Goal: Obtain resource: Obtain resource

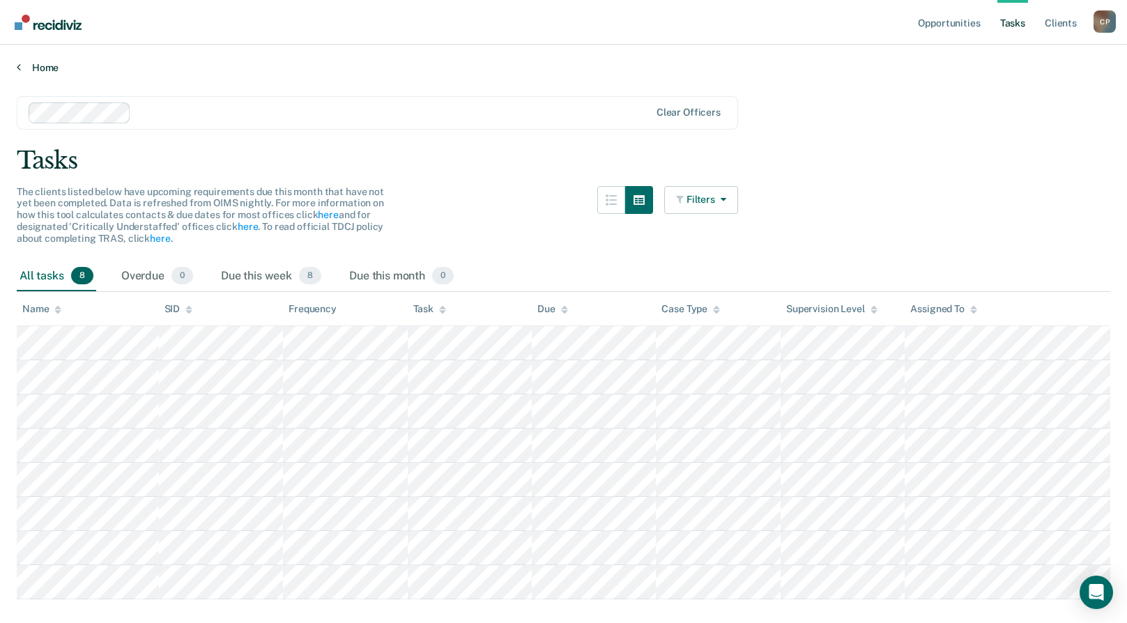
click at [41, 63] on link "Home" at bounding box center [563, 67] width 1093 height 13
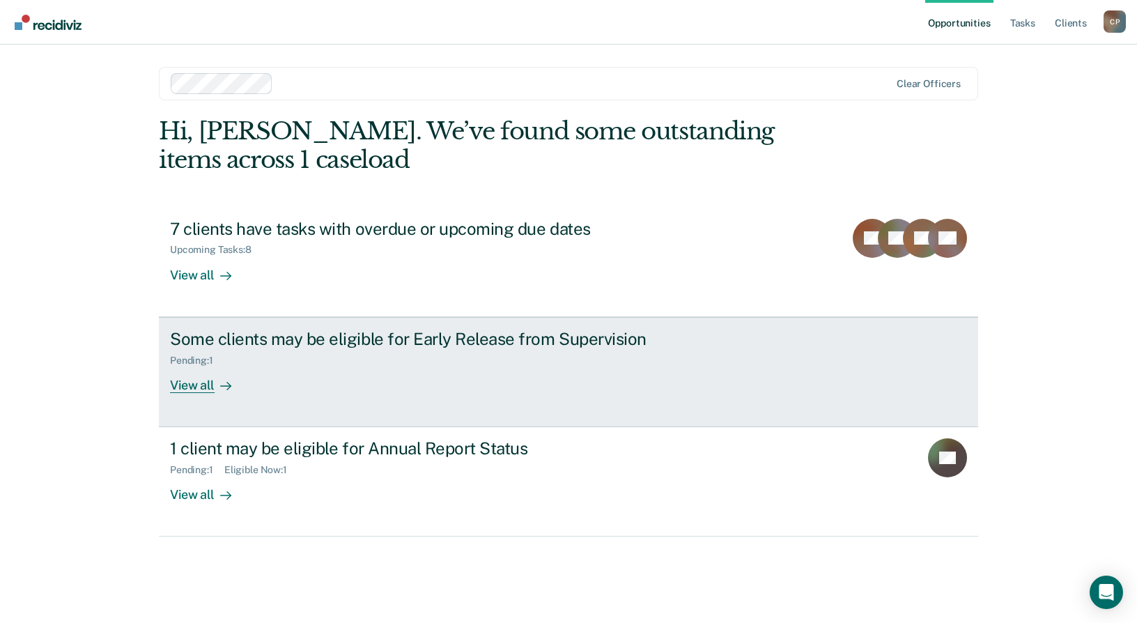
click at [473, 364] on div "Pending : 1" at bounding box center [414, 357] width 489 height 17
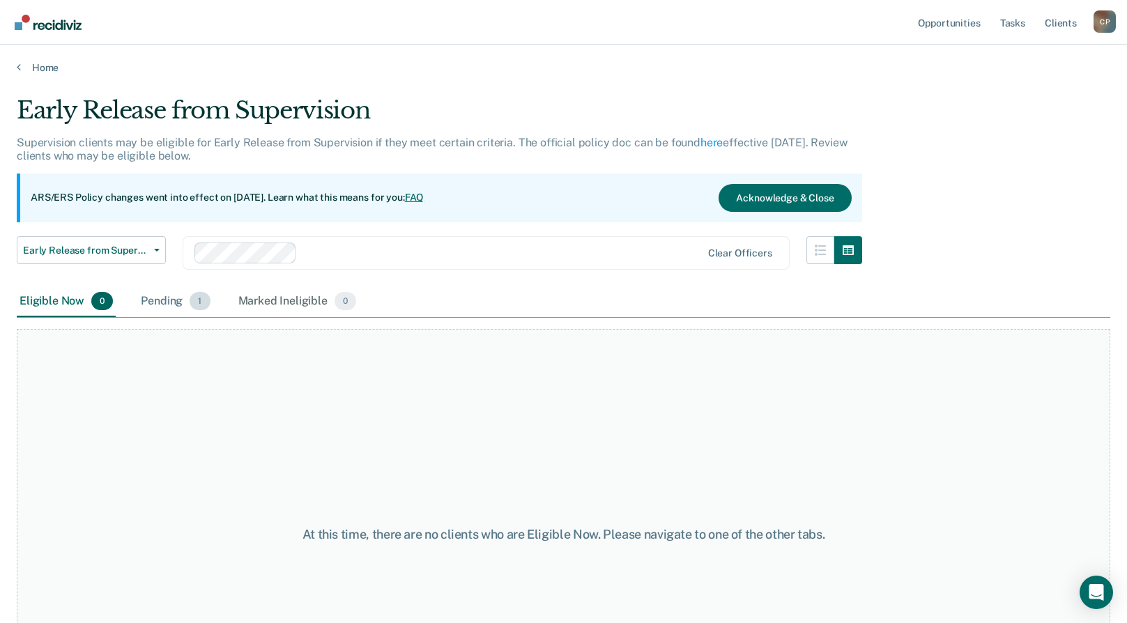
click at [169, 300] on div "Pending 1" at bounding box center [175, 301] width 75 height 31
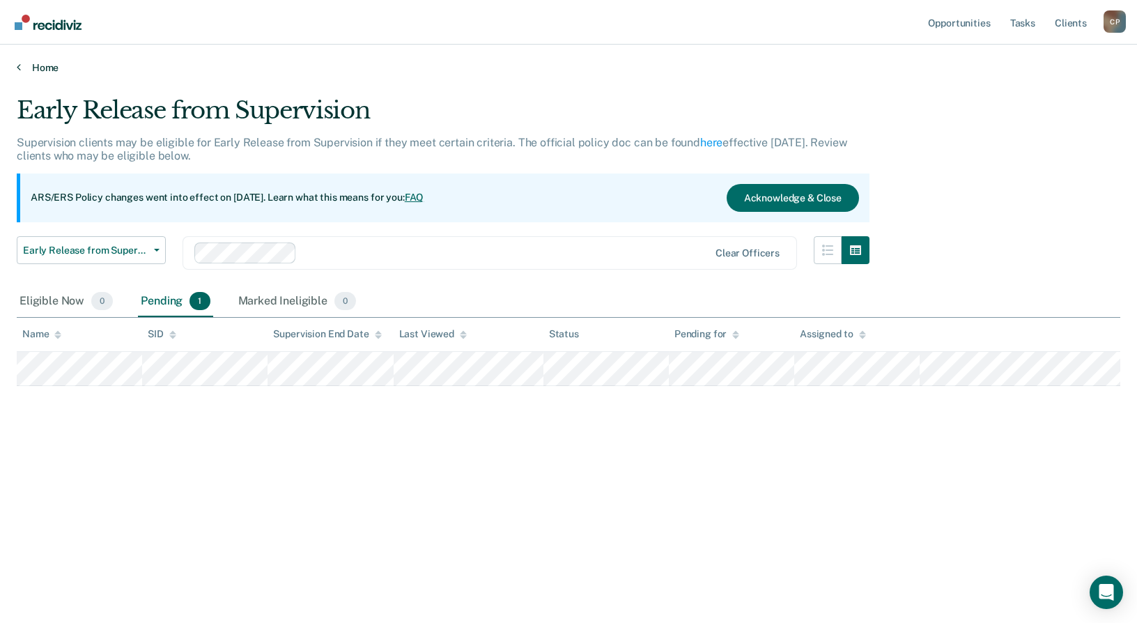
click at [36, 63] on link "Home" at bounding box center [569, 67] width 1104 height 13
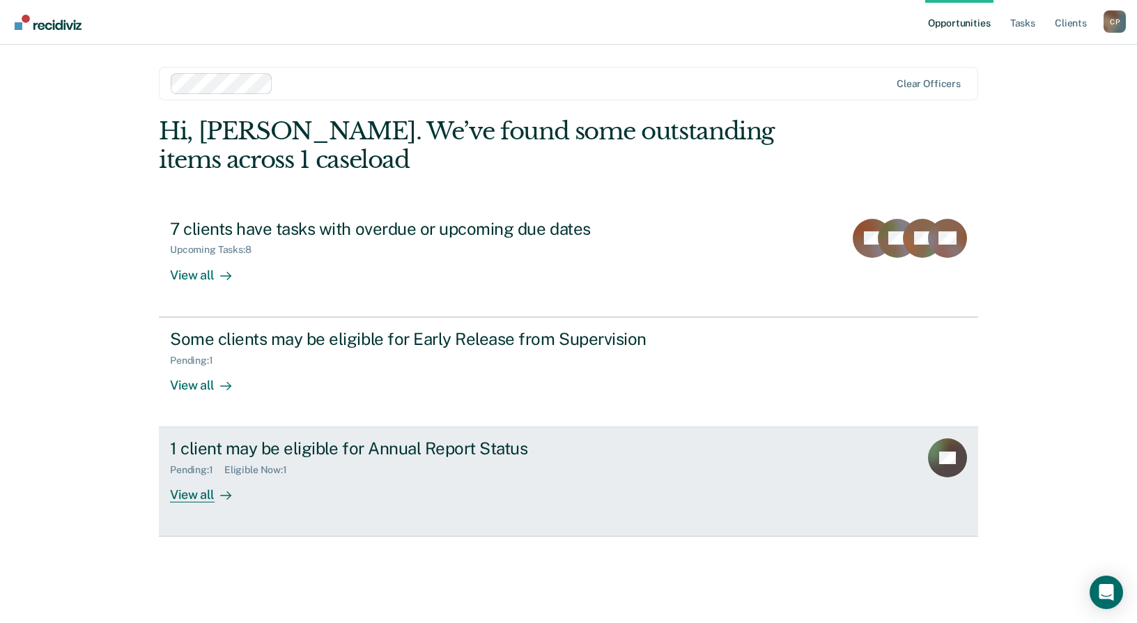
click at [387, 469] on div "Pending : 1 Eligible Now : 1" at bounding box center [414, 466] width 489 height 17
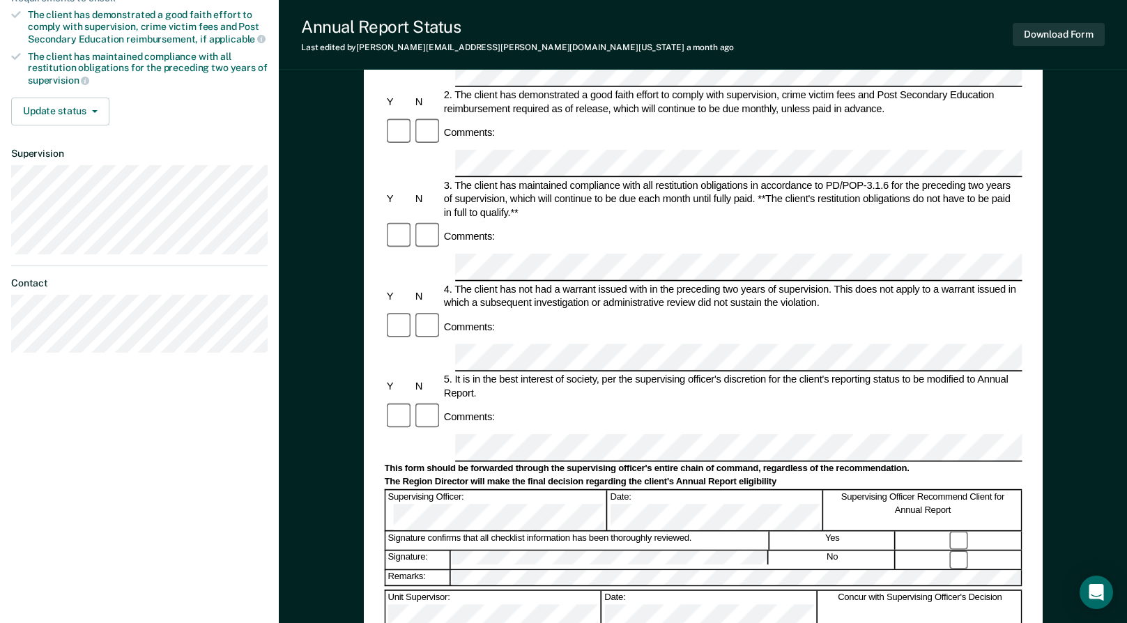
scroll to position [279, 0]
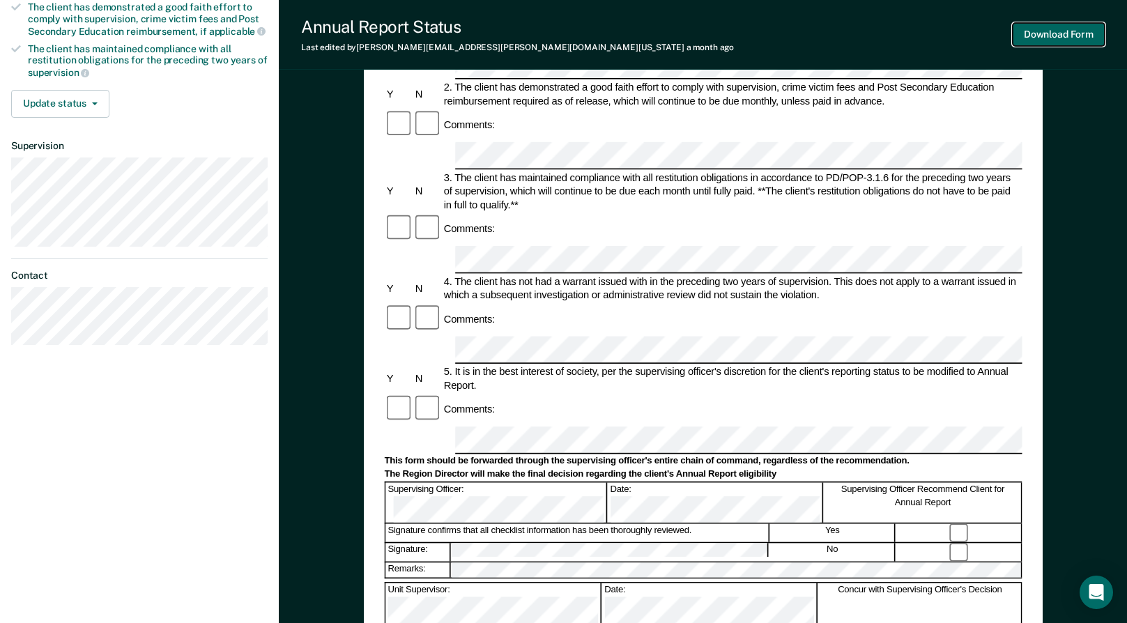
click at [1049, 31] on button "Download Form" at bounding box center [1058, 34] width 92 height 23
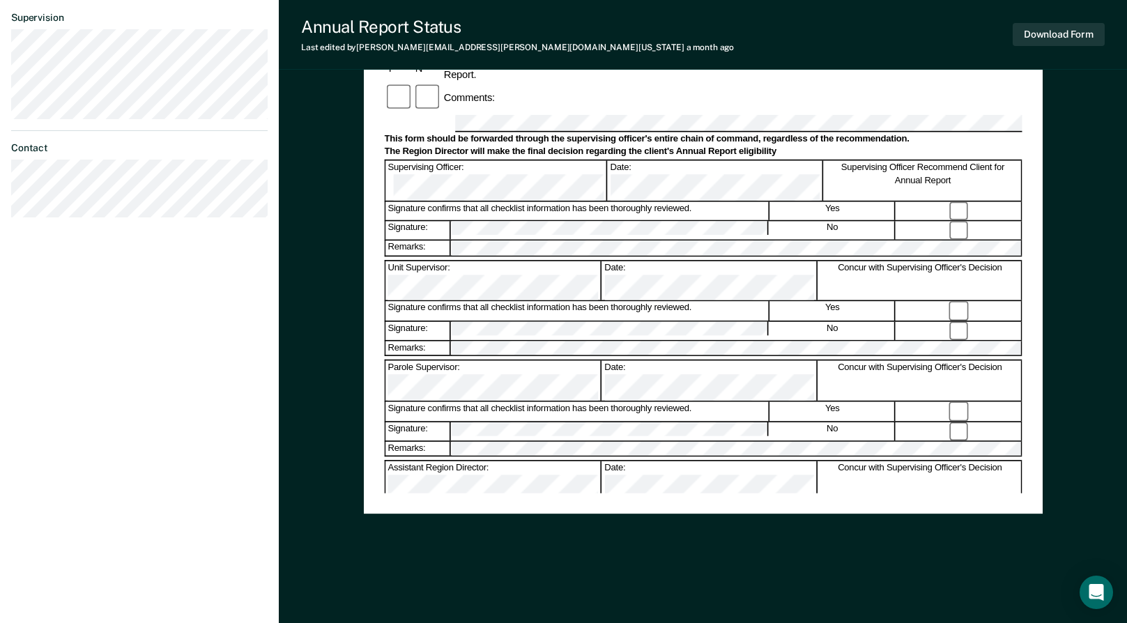
scroll to position [0, 0]
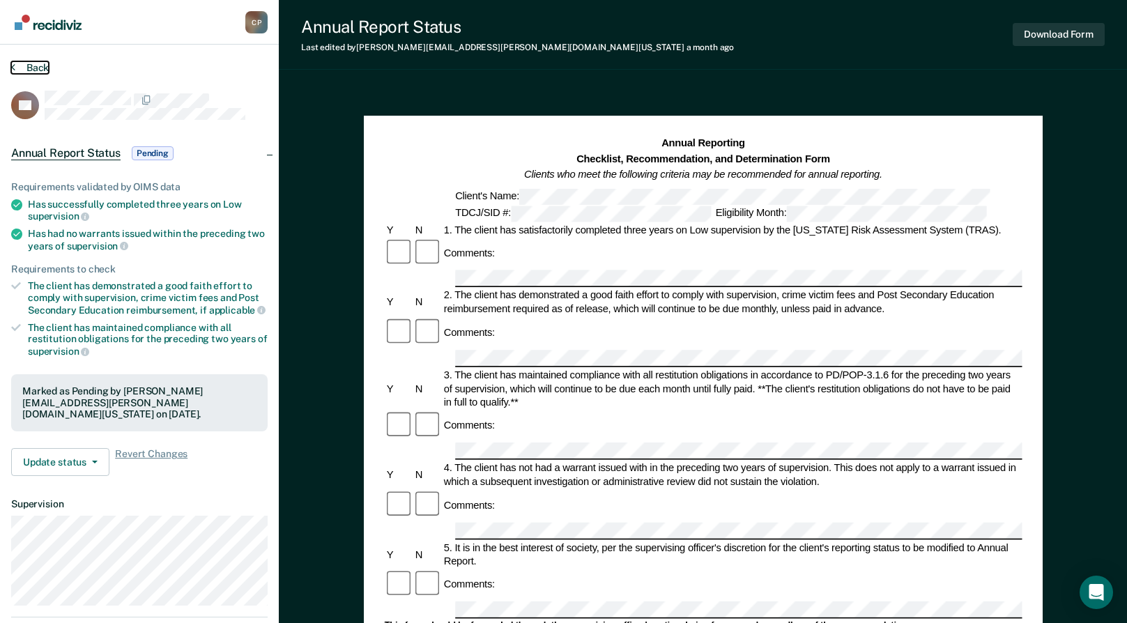
click at [33, 63] on button "Back" at bounding box center [30, 67] width 38 height 13
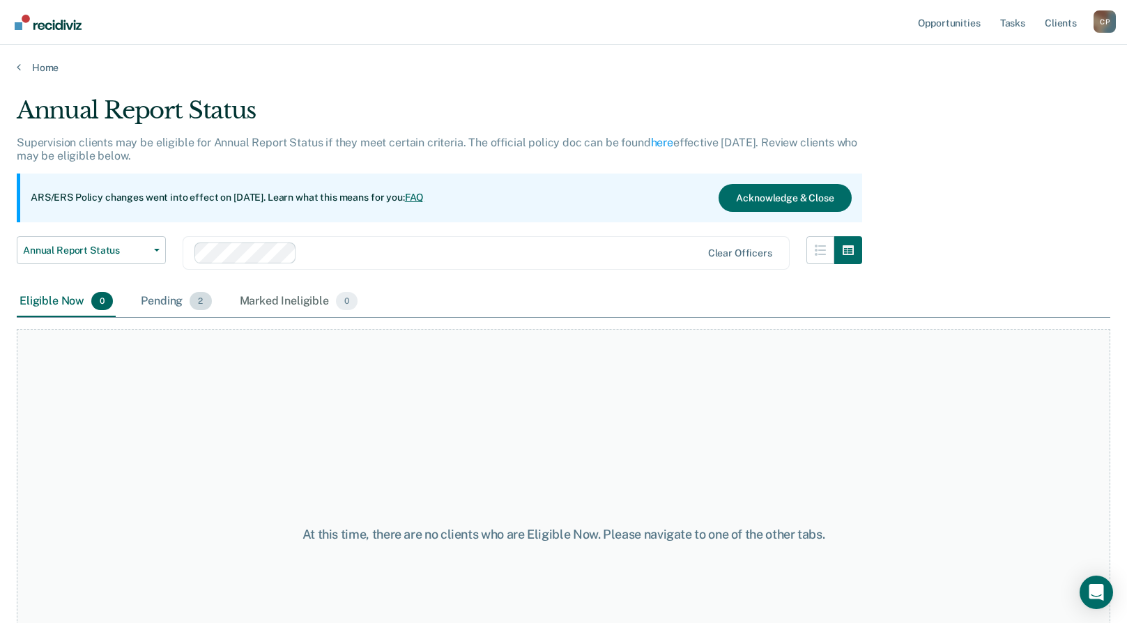
click at [164, 302] on div "Pending 2" at bounding box center [176, 301] width 76 height 31
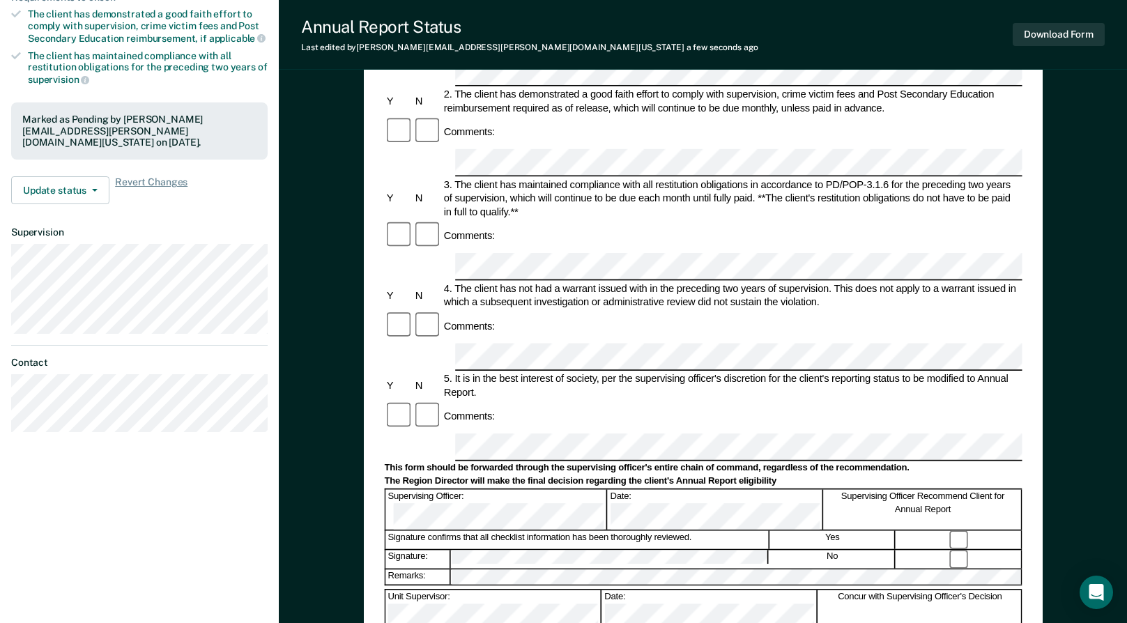
scroll to position [209, 0]
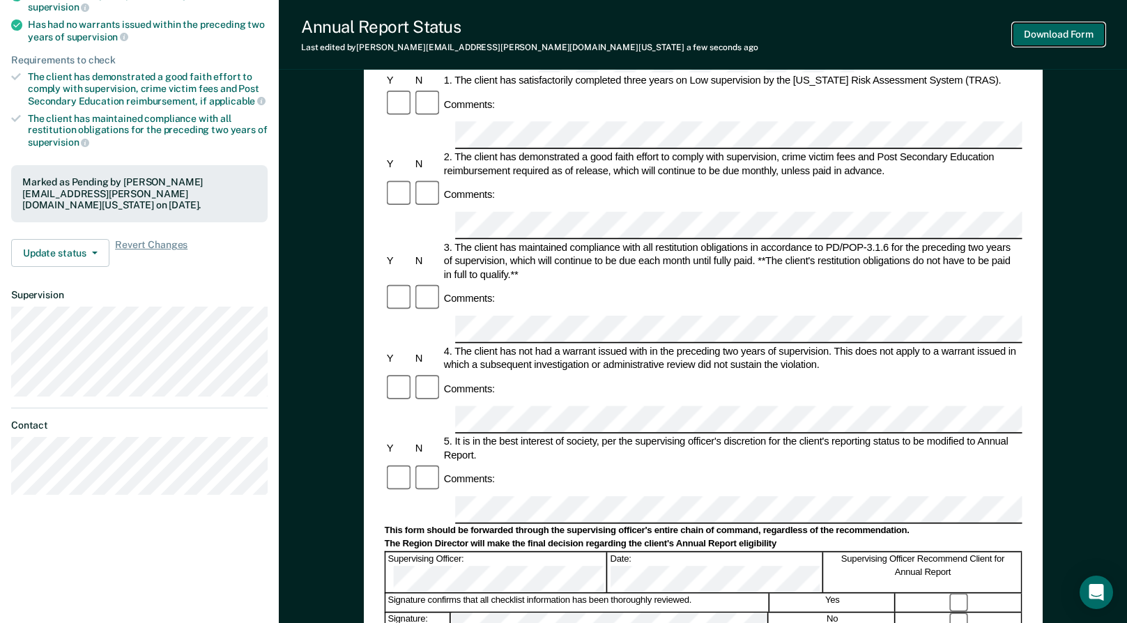
click at [1063, 37] on button "Download Form" at bounding box center [1058, 34] width 92 height 23
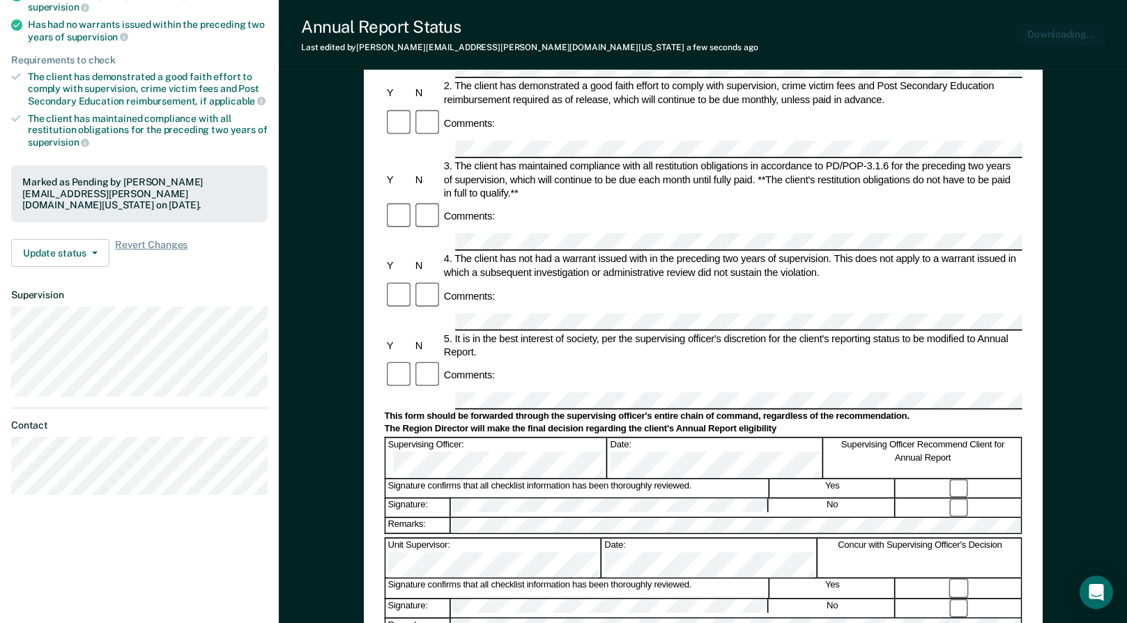
scroll to position [0, 0]
